Goal: Task Accomplishment & Management: Complete application form

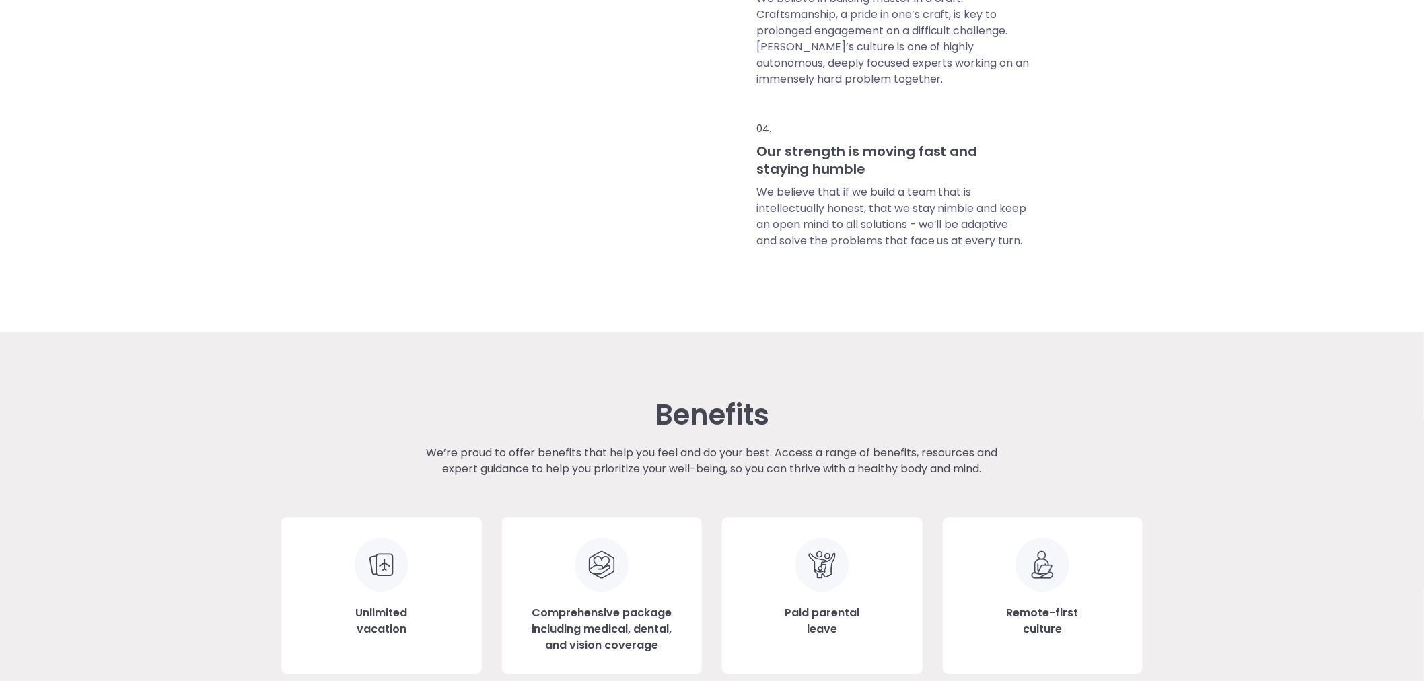
scroll to position [1495, 0]
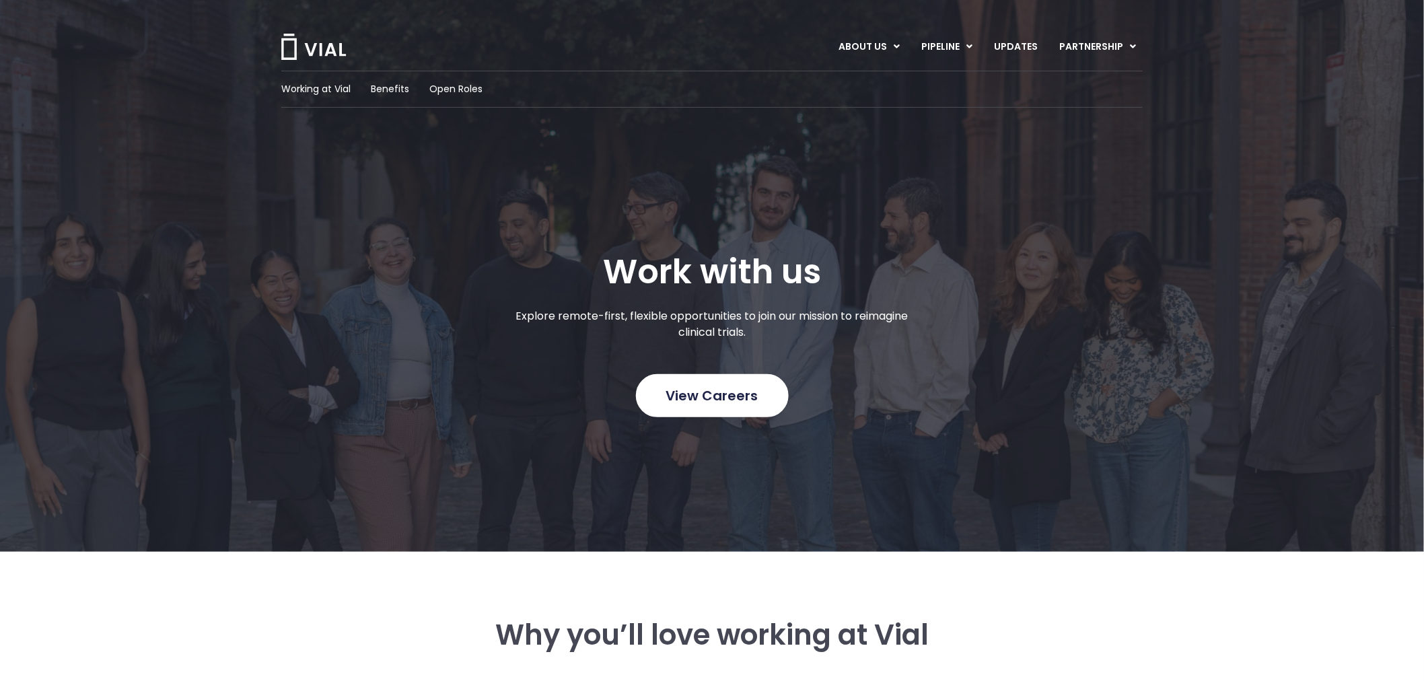
click at [736, 415] on link "View Careers" at bounding box center [712, 395] width 153 height 43
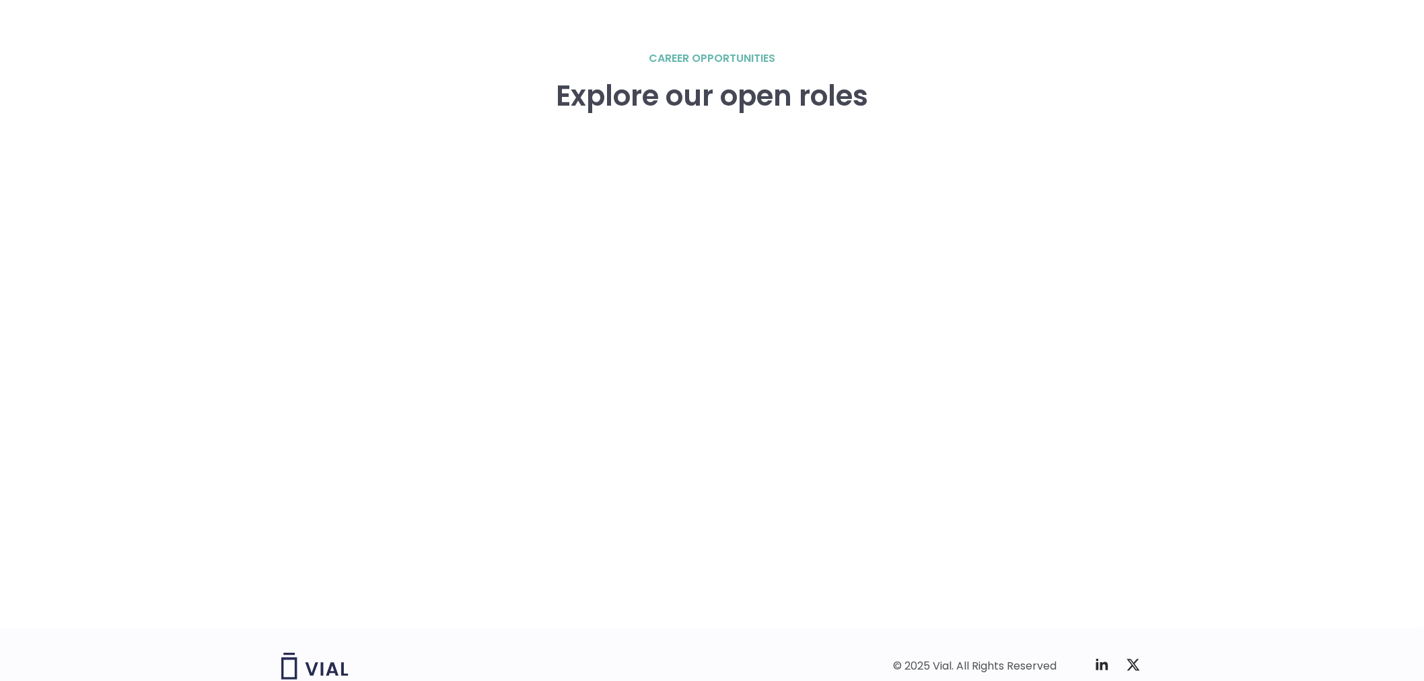
scroll to position [1956, 0]
